Goal: Task Accomplishment & Management: Manage account settings

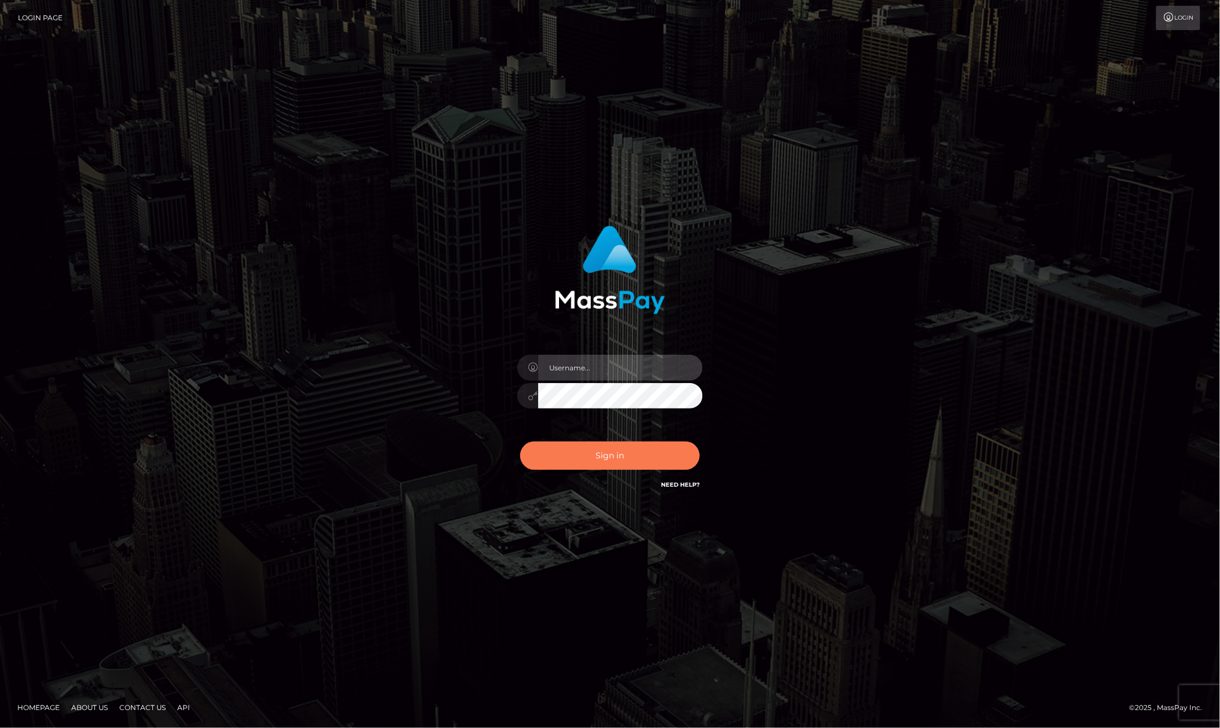
type input "Allen.megabonanza"
click at [619, 457] on button "Sign in" at bounding box center [610, 456] width 180 height 28
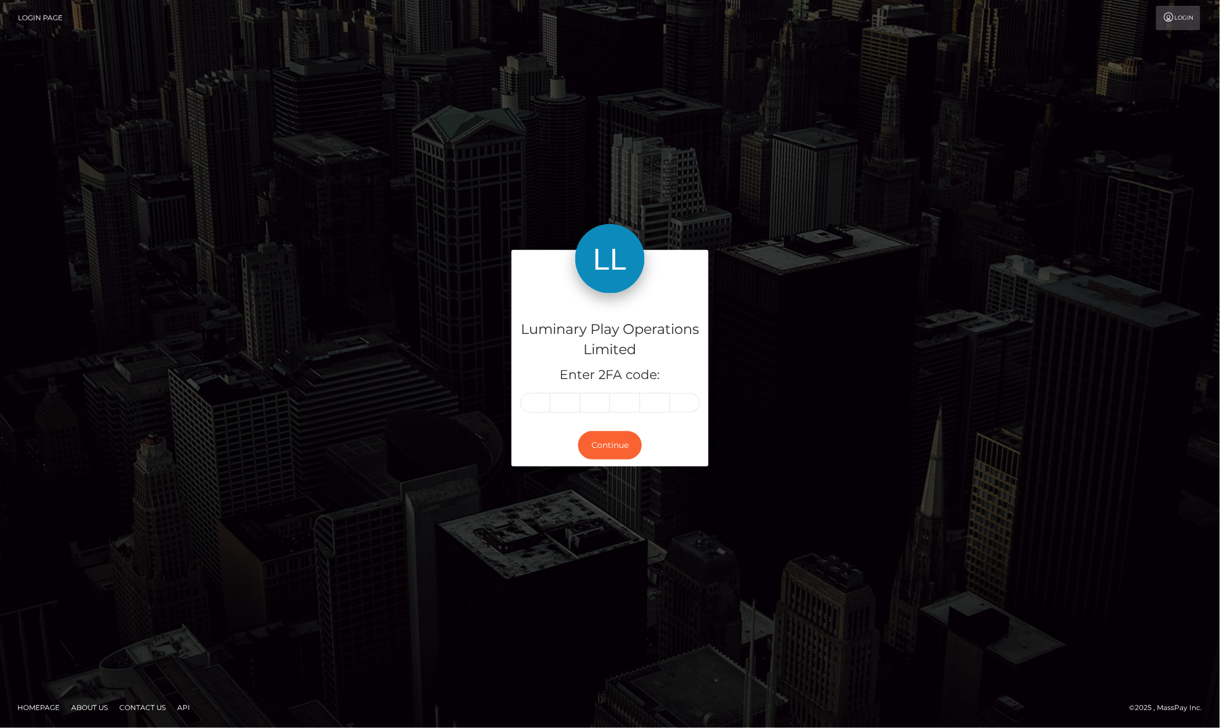
click at [531, 411] on input "text" at bounding box center [535, 403] width 30 height 20
type input "6"
type input "5"
type input "9"
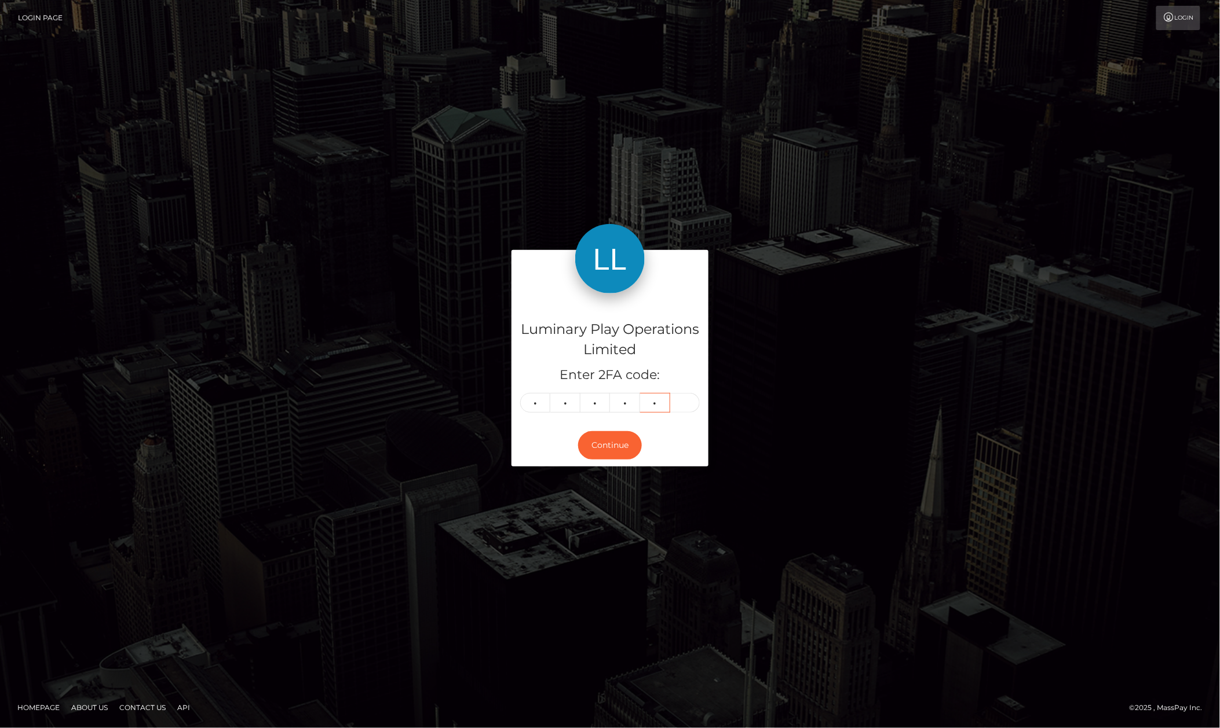
type input "4"
type input "6"
type input "5"
type input "6"
type input "9"
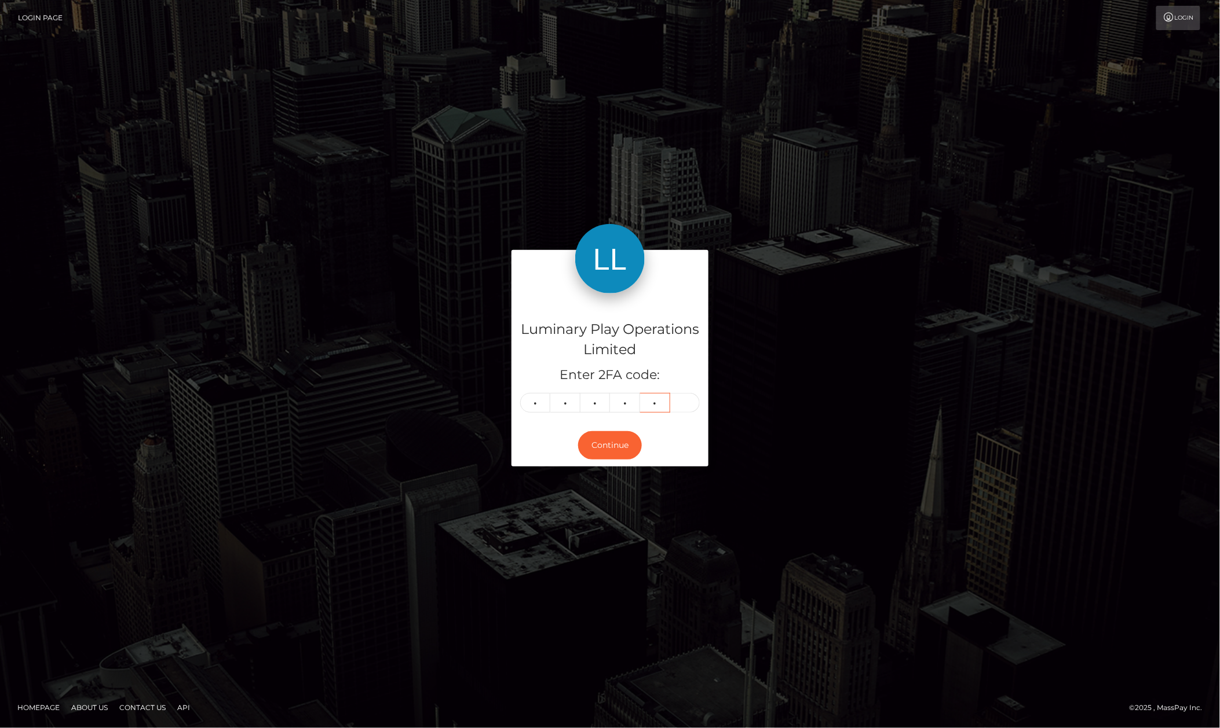
type input "9"
type input "6"
type input "5"
type input "6"
type input "2"
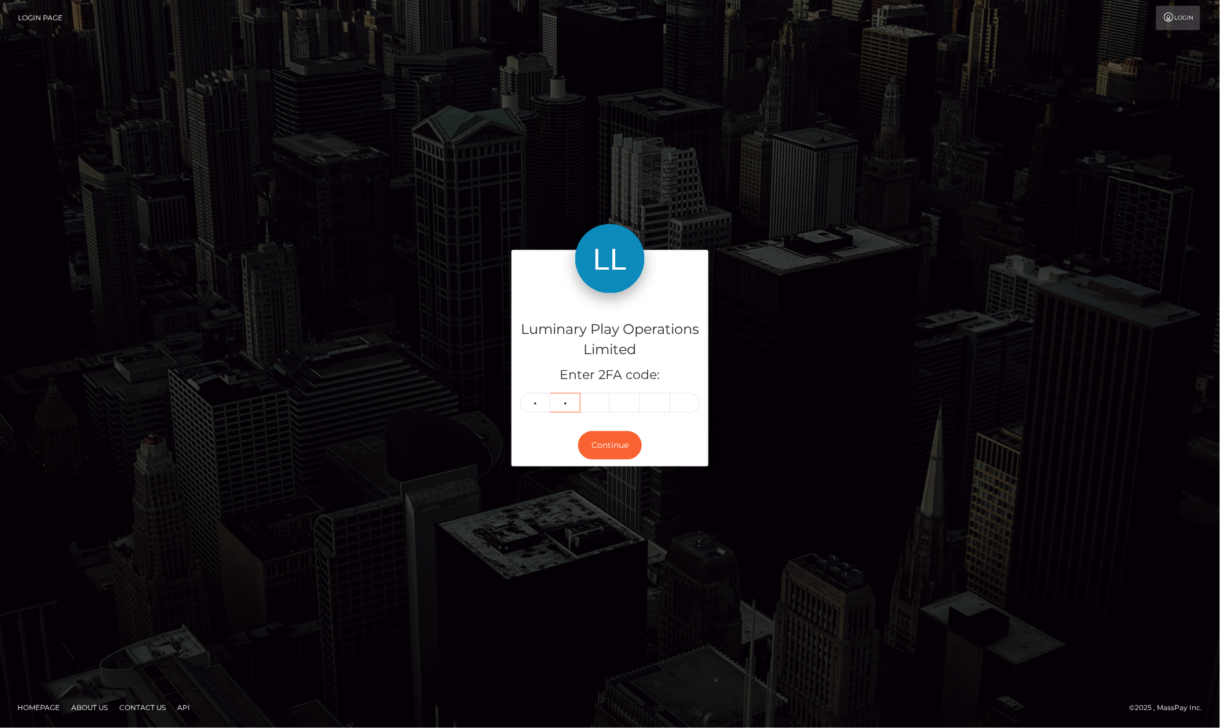
type input "4"
type input "3"
type input "1"
type input "7"
type input "3"
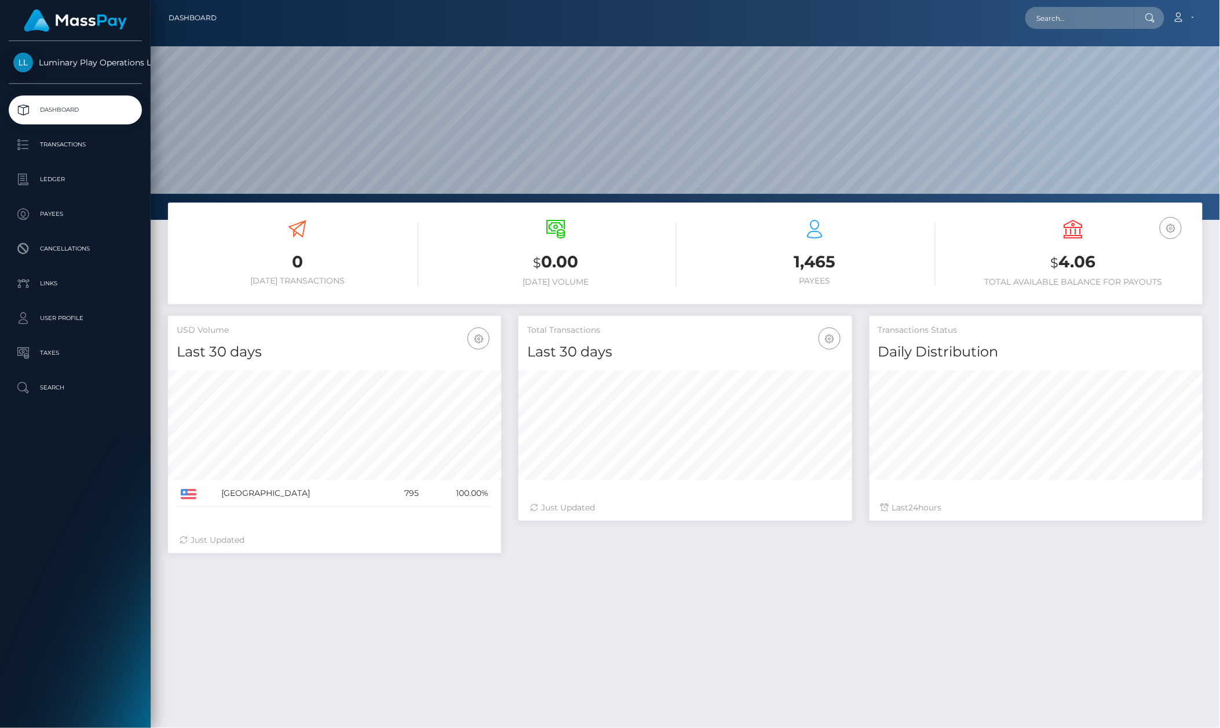
scroll to position [204, 332]
drag, startPoint x: 1124, startPoint y: 253, endPoint x: 983, endPoint y: 271, distance: 142.4
click at [987, 270] on h3 "$ 4.06" at bounding box center [1073, 263] width 241 height 24
click at [1048, 318] on div "Transactions Status Daily Distribution" at bounding box center [1035, 339] width 333 height 46
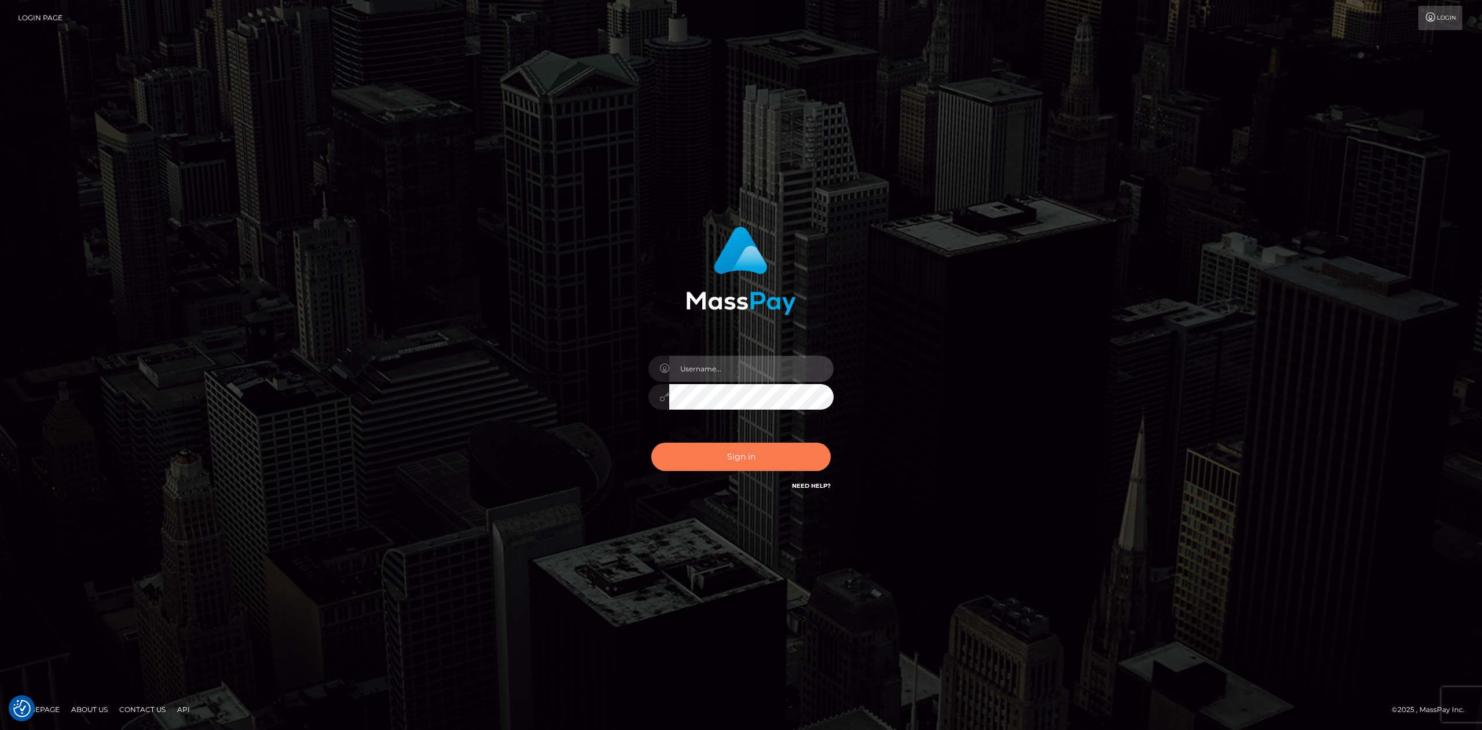
type input "Allen.megabonanza"
click at [795, 446] on button "Sign in" at bounding box center [741, 456] width 180 height 28
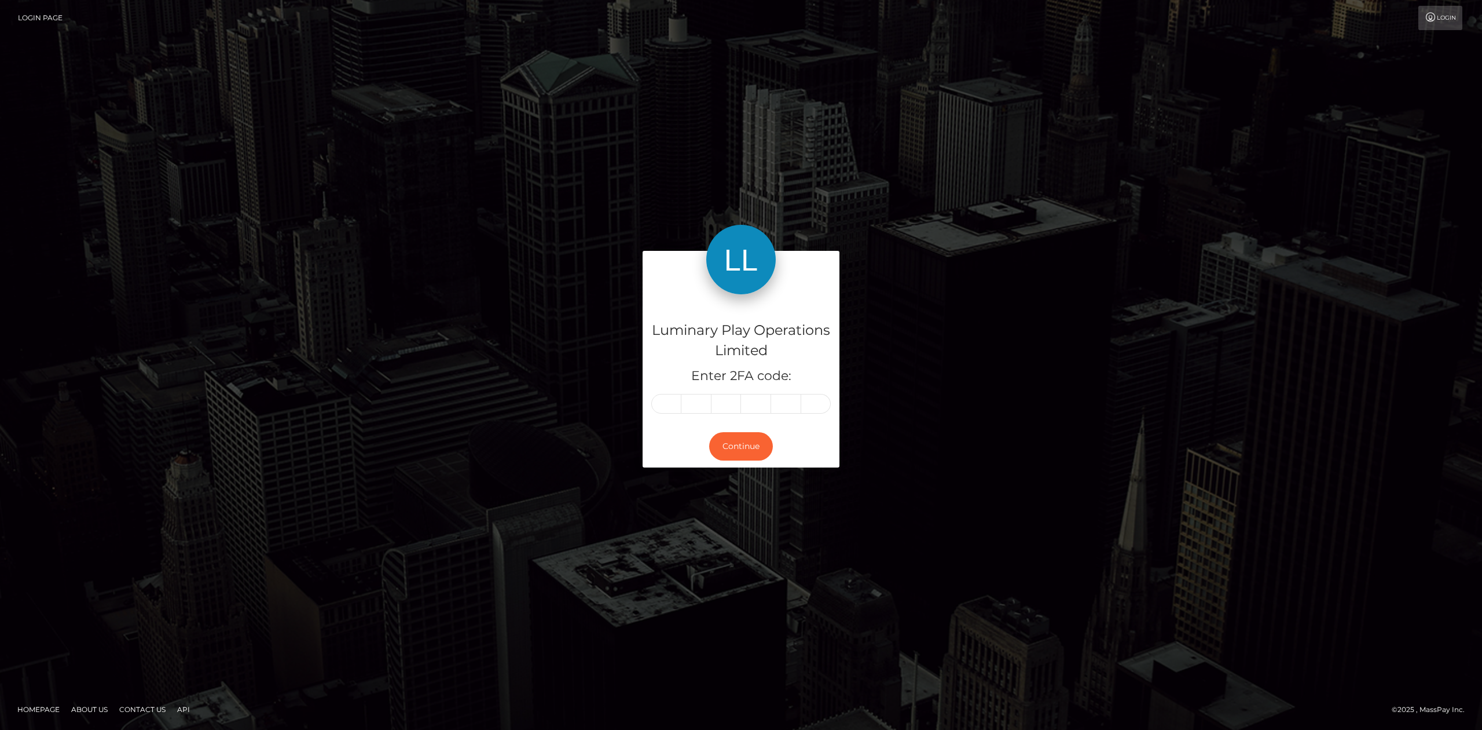
click at [661, 398] on input "text" at bounding box center [666, 404] width 30 height 20
type input "6"
type input "1"
type input "5"
type input "3"
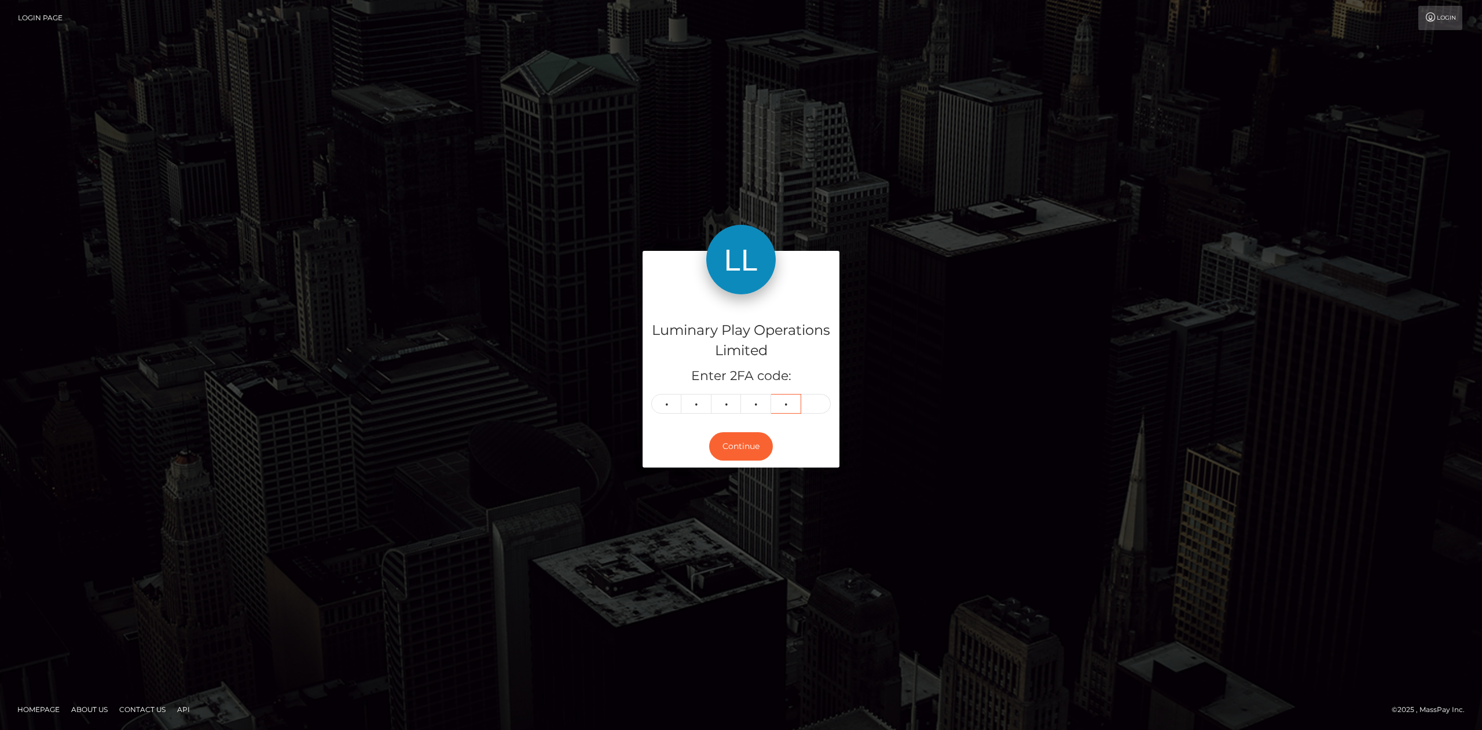
type input "5"
type input "8"
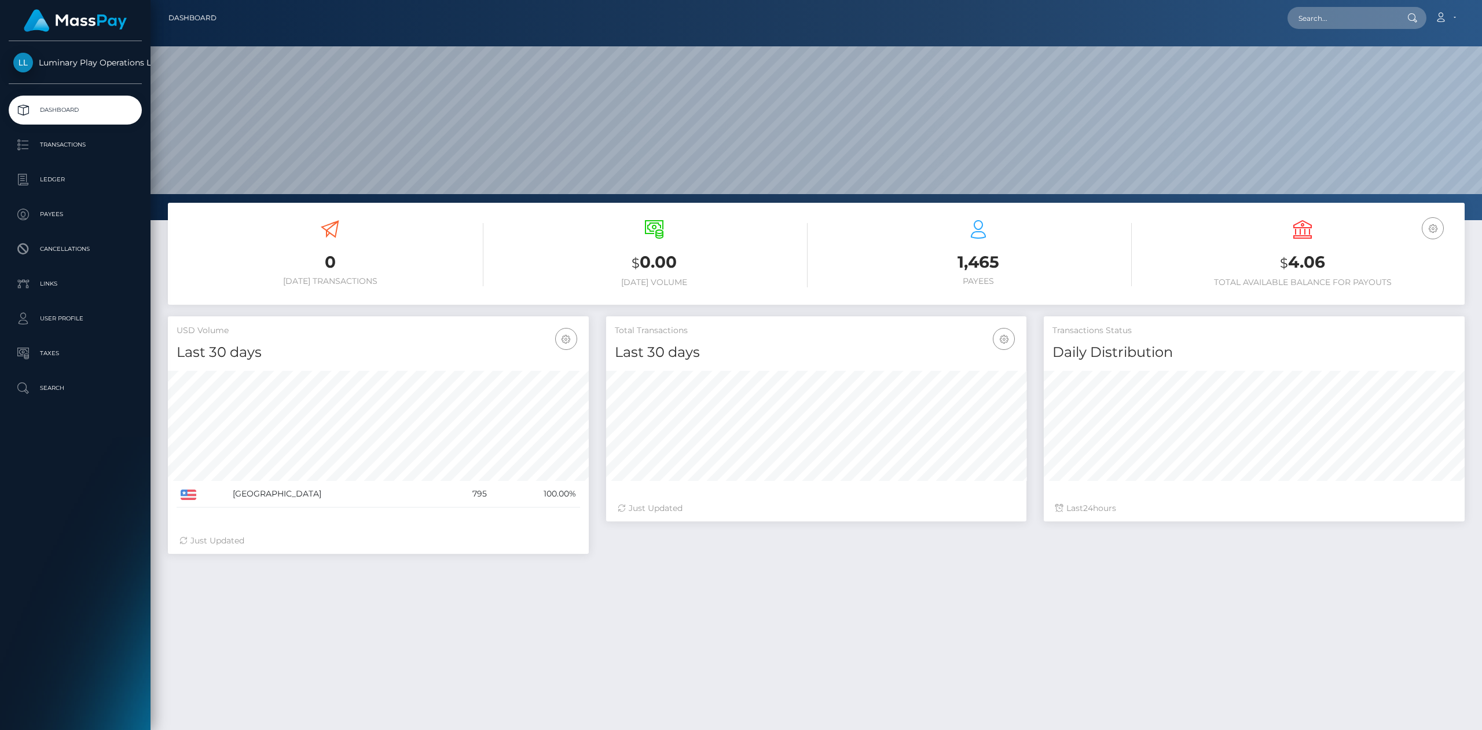
scroll to position [204, 420]
click at [66, 130] on link "Transactions" at bounding box center [75, 144] width 133 height 29
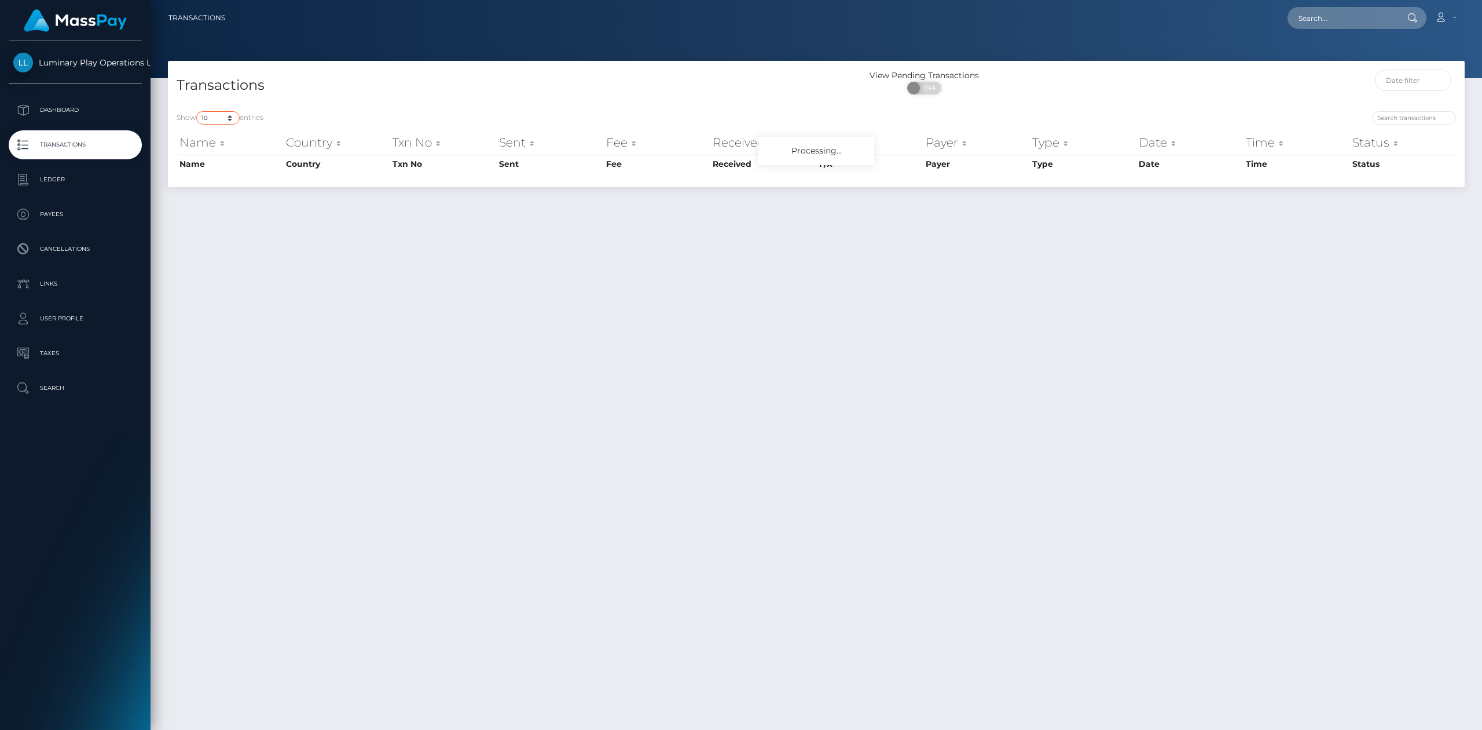
click at [225, 115] on select "10 25 50 100 250 500 1,000 3,500" at bounding box center [217, 117] width 43 height 13
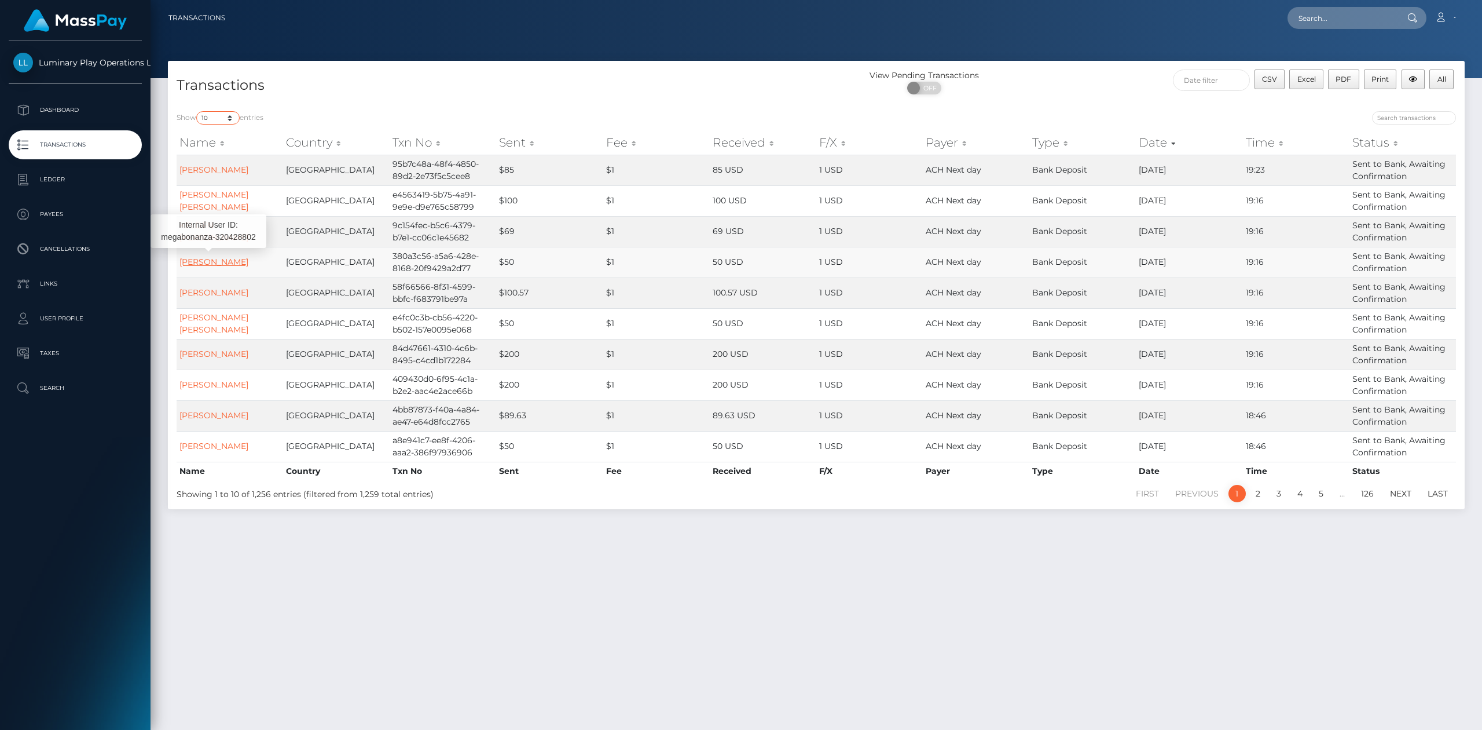
select select "3500"
click at [197, 111] on select "10 25 50 100 250 500 1,000 3,500" at bounding box center [217, 117] width 43 height 13
drag, startPoint x: 546, startPoint y: 98, endPoint x: 771, endPoint y: 104, distance: 225.9
click at [550, 96] on div "Transactions" at bounding box center [492, 85] width 649 height 33
click at [1442, 84] on button "All" at bounding box center [1442, 79] width 24 height 20
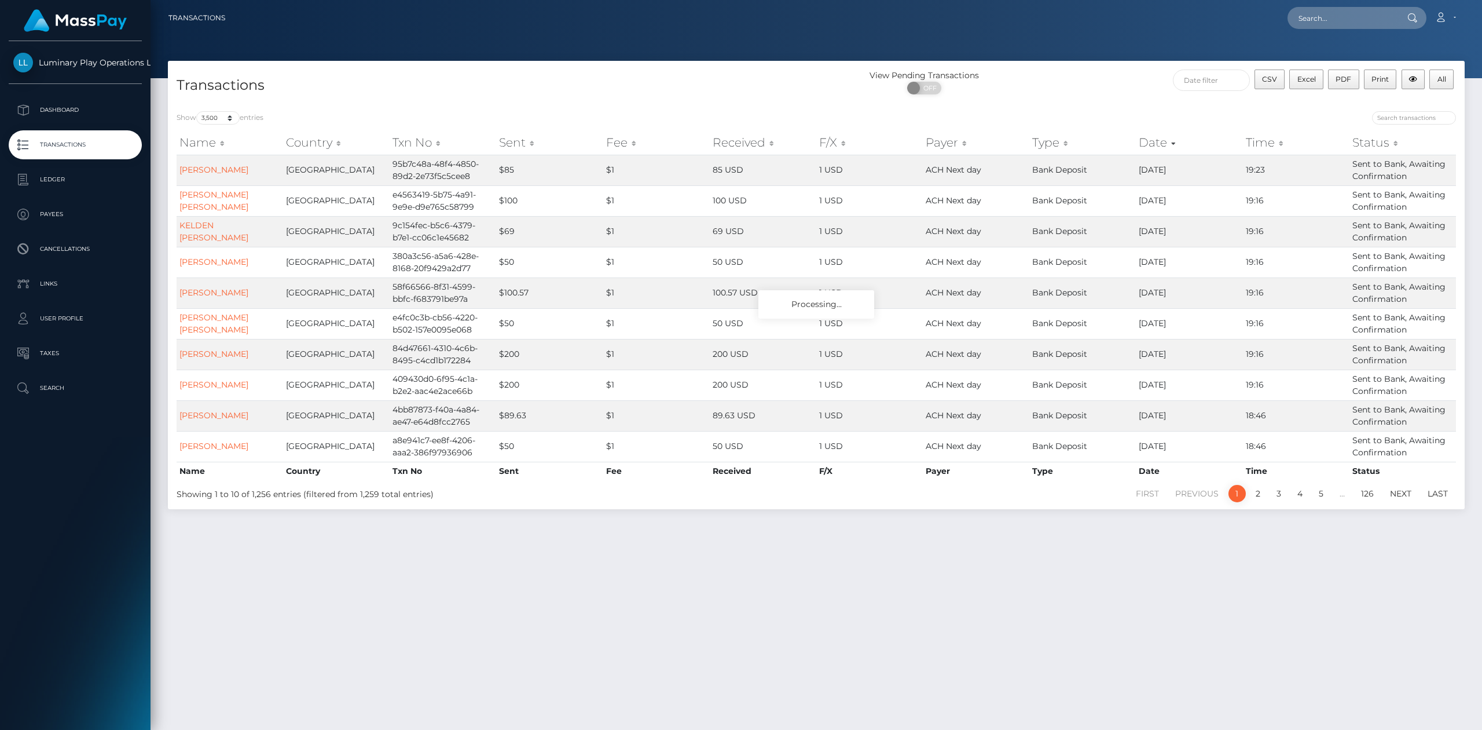
click at [777, 107] on div "Show 10 25 50 100 250 500 1,000 3,500 entries Name Country Txn No Sent Fee Rece…" at bounding box center [816, 305] width 1297 height 407
click at [579, 90] on h4 "Transactions" at bounding box center [492, 85] width 631 height 20
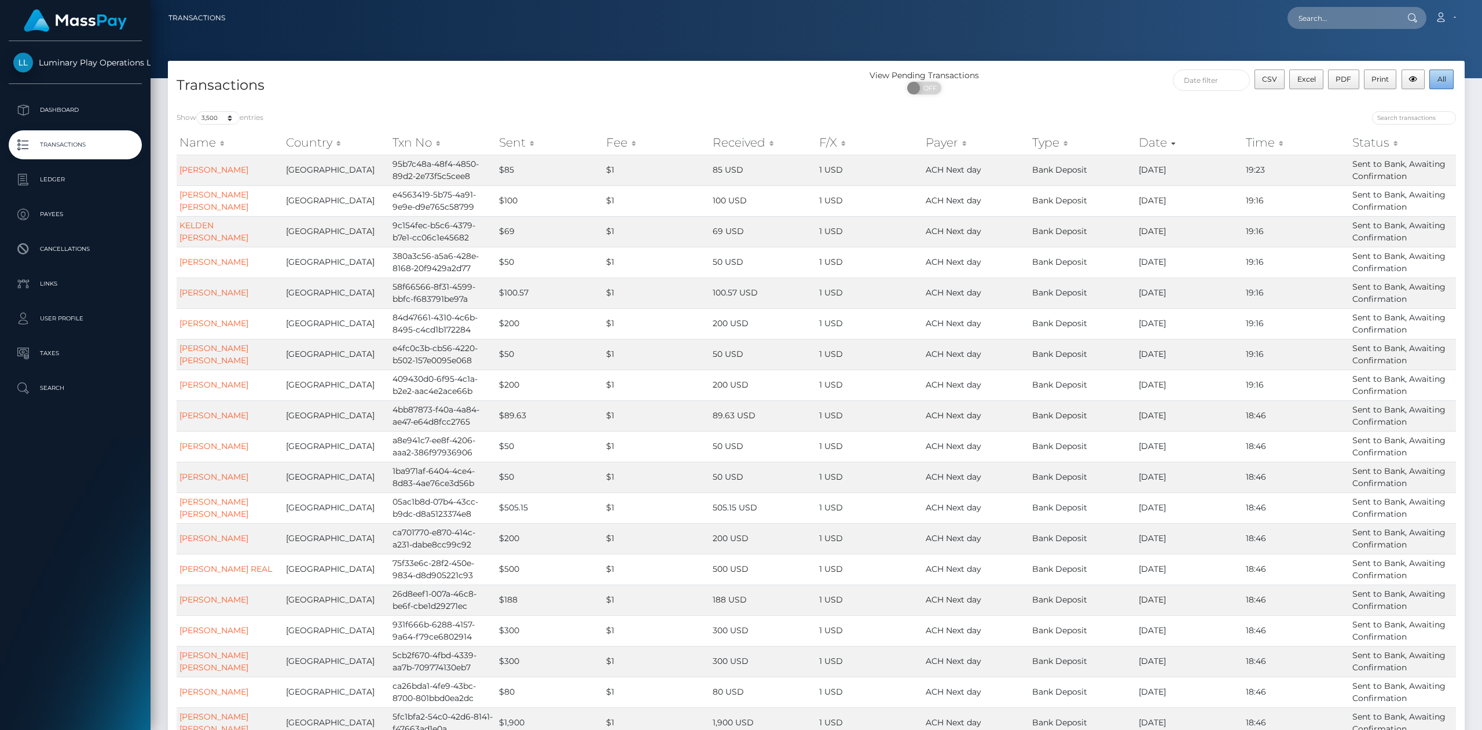
click at [1438, 76] on span "All" at bounding box center [1442, 79] width 9 height 9
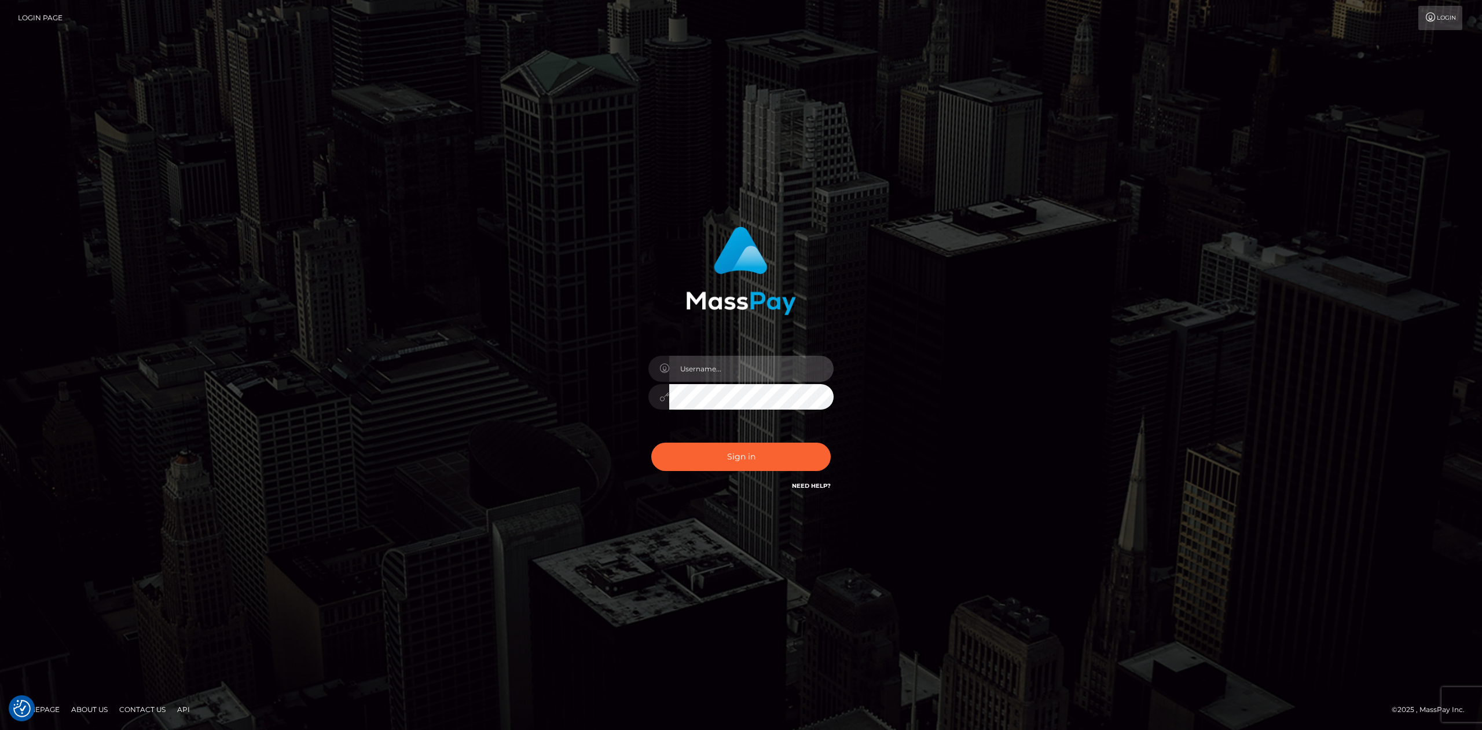
type input "[PERSON_NAME].megabonanza"
drag, startPoint x: 1371, startPoint y: 318, endPoint x: 1283, endPoint y: 381, distance: 108.0
click at [1370, 314] on div "[PERSON_NAME].megabonanza" at bounding box center [741, 365] width 1482 height 468
